Goal: Task Accomplishment & Management: Manage account settings

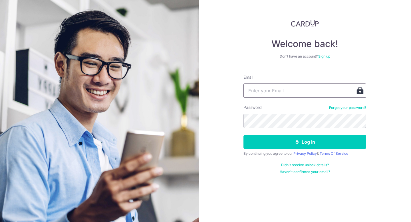
type input "[EMAIL_ADDRESS][DOMAIN_NAME]"
click at [243, 135] on button "Log in" at bounding box center [304, 142] width 123 height 14
